Goal: Check status: Check status

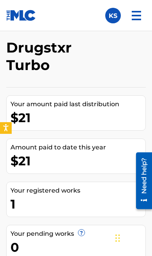
scroll to position [69, 0]
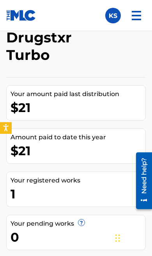
click at [100, 139] on div "Amount paid to date this year" at bounding box center [78, 137] width 135 height 9
click at [84, 152] on div "$21" at bounding box center [78, 151] width 135 height 18
click at [17, 113] on div "$21" at bounding box center [78, 108] width 135 height 18
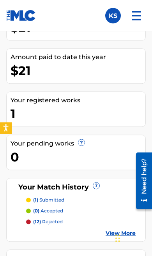
scroll to position [149, 0]
click at [59, 199] on p "(1) submitted" at bounding box center [48, 200] width 31 height 7
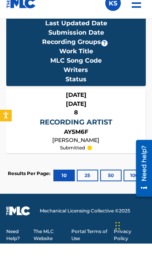
scroll to position [289, 0]
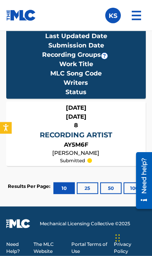
click at [90, 161] on div at bounding box center [89, 160] width 5 height 5
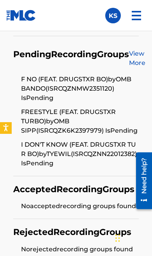
scroll to position [336, 0]
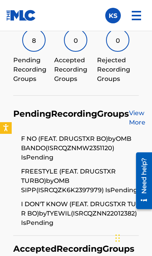
click at [129, 111] on link "View More" at bounding box center [137, 117] width 16 height 17
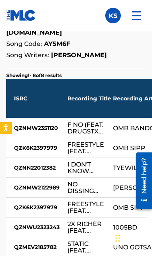
scroll to position [250, 0]
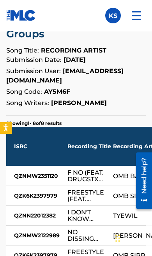
click at [105, 183] on div "F NO (FEAT. DRUGSTXR BO)" at bounding box center [86, 175] width 38 height 13
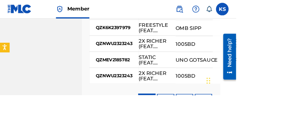
scroll to position [415, 20]
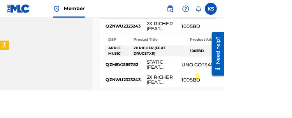
scroll to position [435, 0]
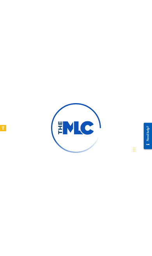
scroll to position [525, 0]
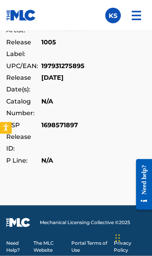
click at [106, 118] on div "P Line: N/A" at bounding box center [75, 161] width 139 height 12
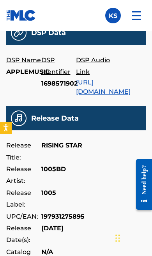
scroll to position [368, 0]
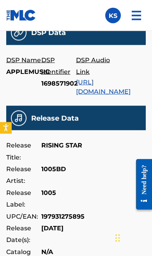
click at [46, 118] on p "1005BD" at bounding box center [53, 176] width 25 height 24
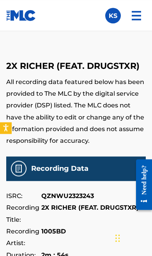
scroll to position [0, 0]
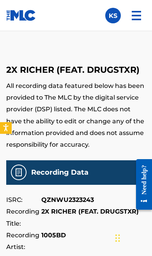
click at [142, 19] on img at bounding box center [136, 15] width 19 height 19
